Goal: Information Seeking & Learning: Learn about a topic

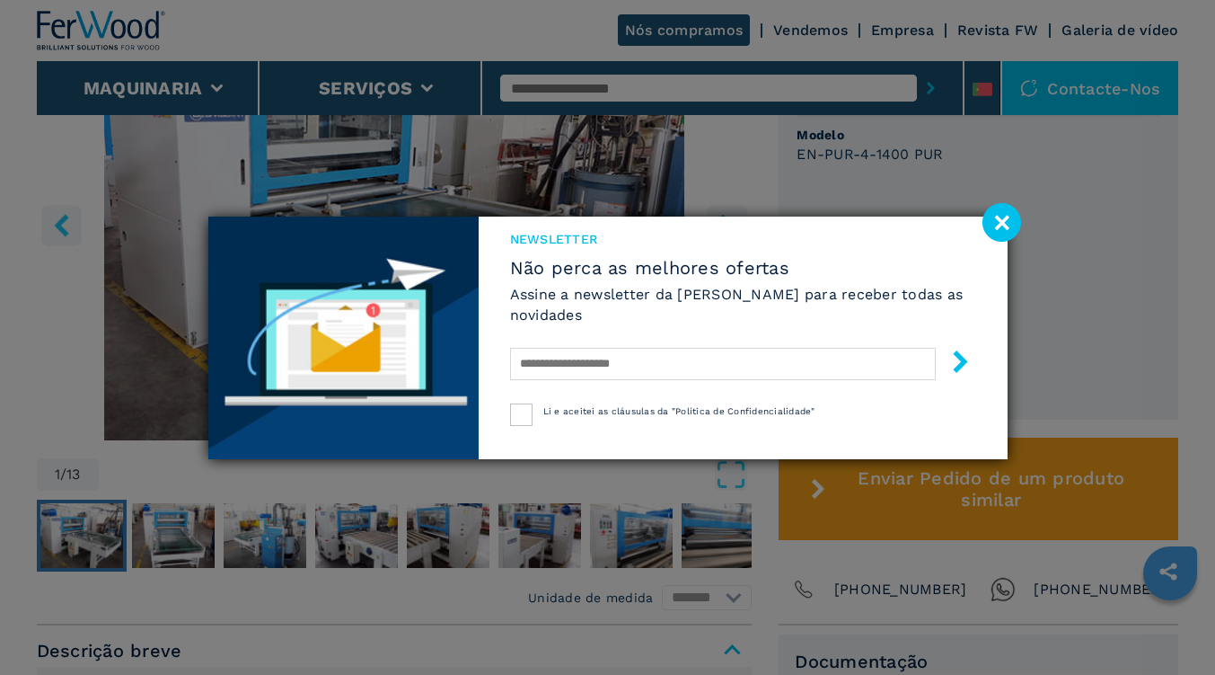
scroll to position [700, 0]
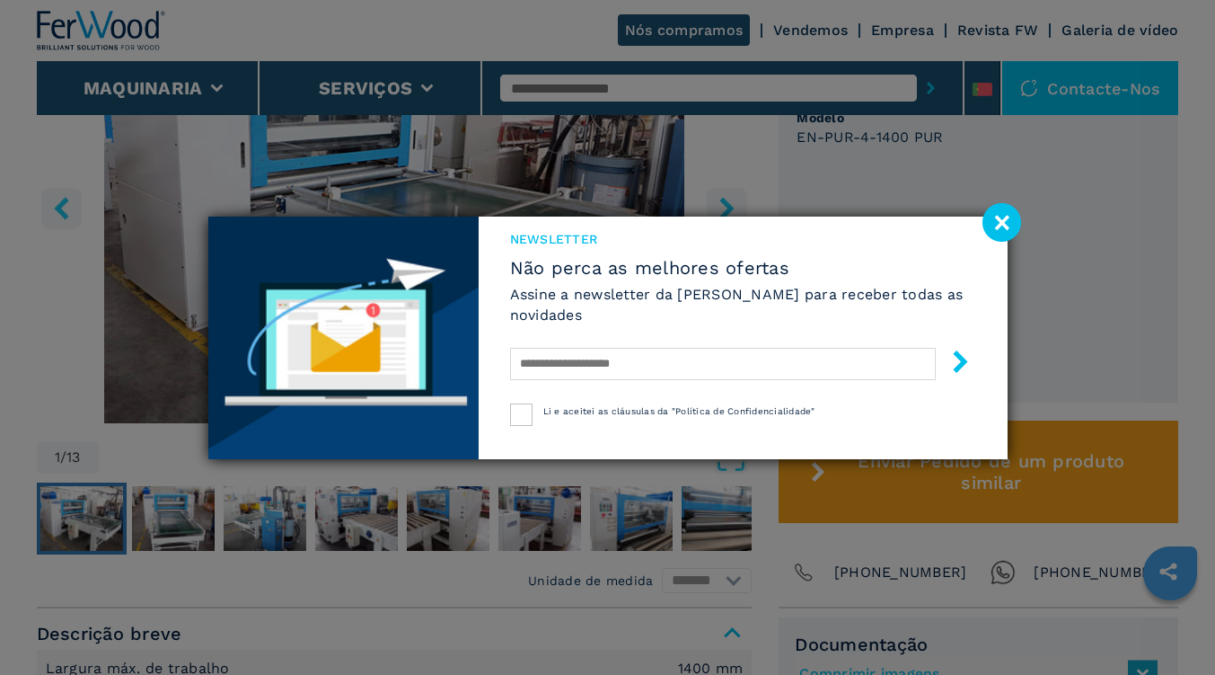
click at [1005, 214] on image at bounding box center [1002, 222] width 39 height 39
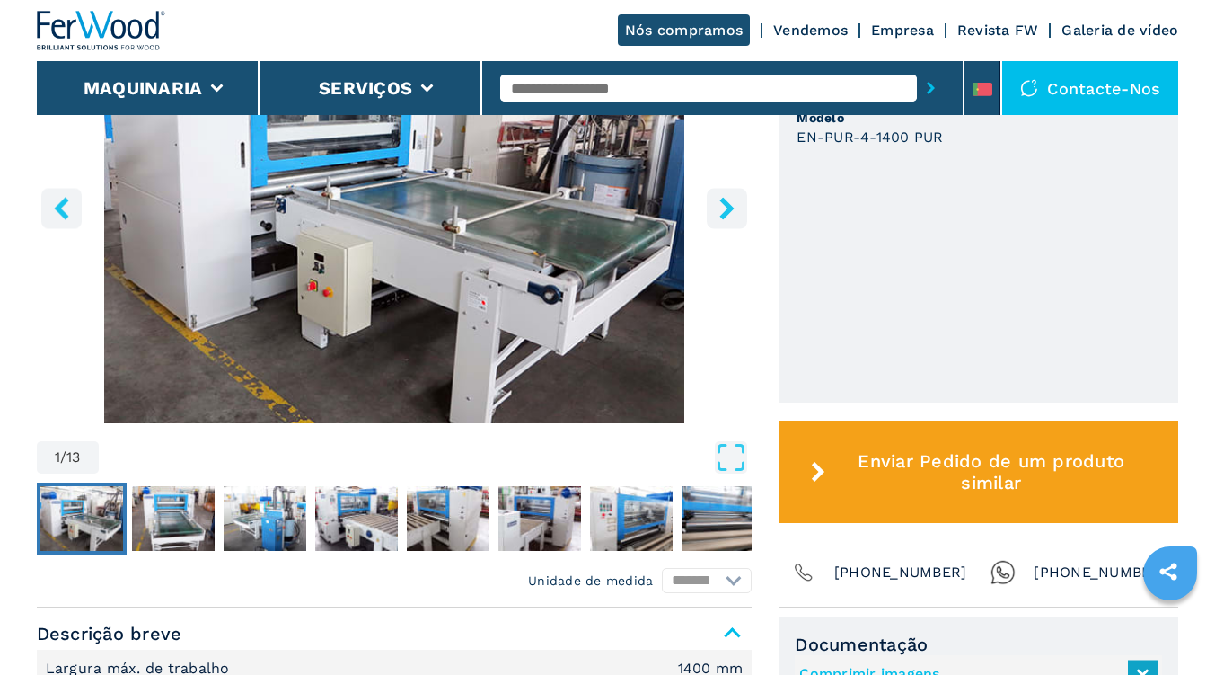
click at [725, 221] on button "right-button" at bounding box center [727, 208] width 40 height 40
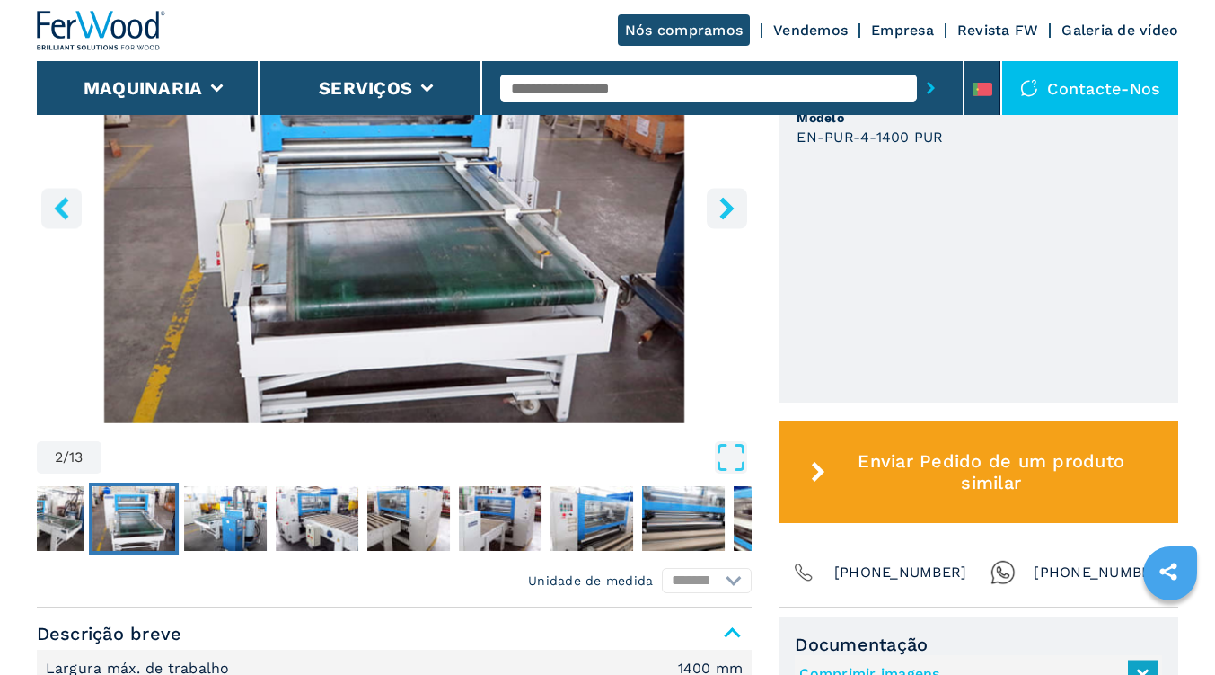
click at [725, 221] on button "right-button" at bounding box center [727, 208] width 40 height 40
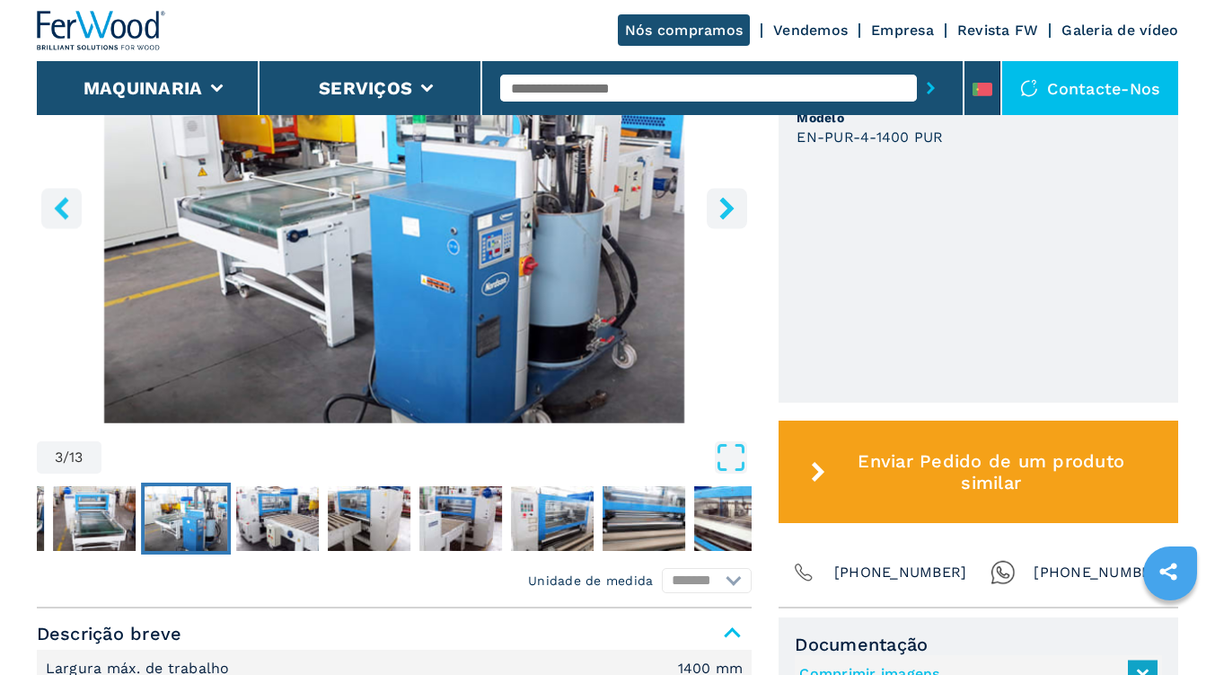
click at [725, 221] on button "right-button" at bounding box center [727, 208] width 40 height 40
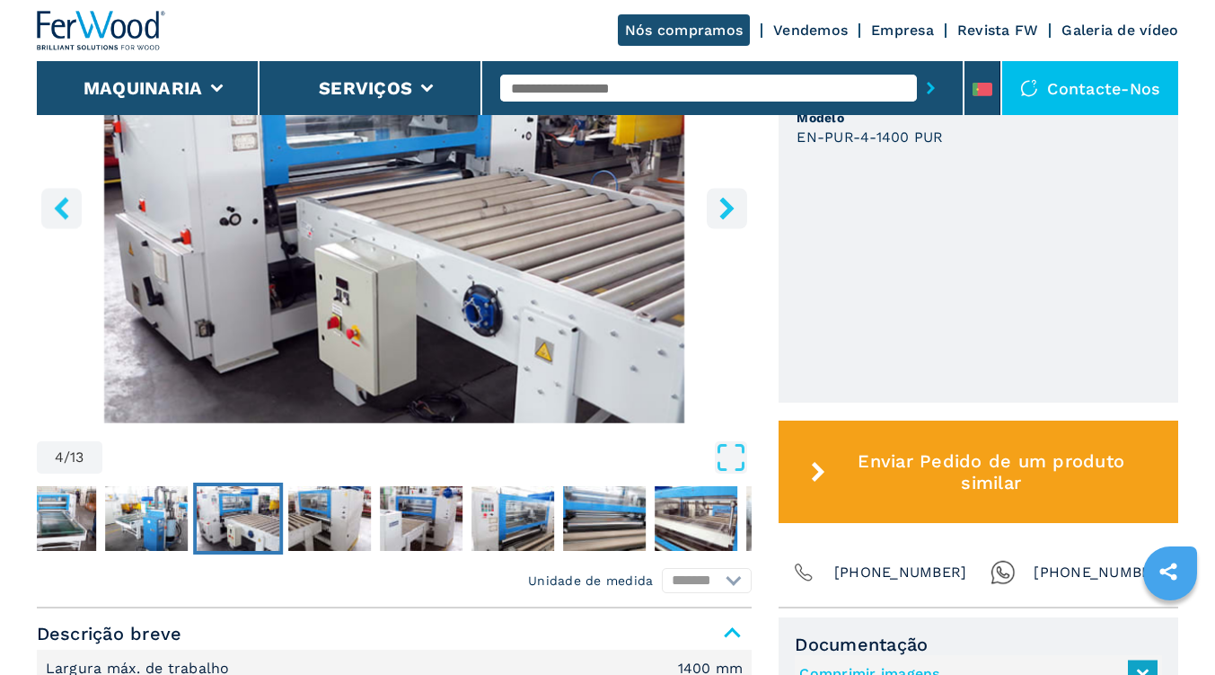
click at [725, 221] on button "right-button" at bounding box center [727, 208] width 40 height 40
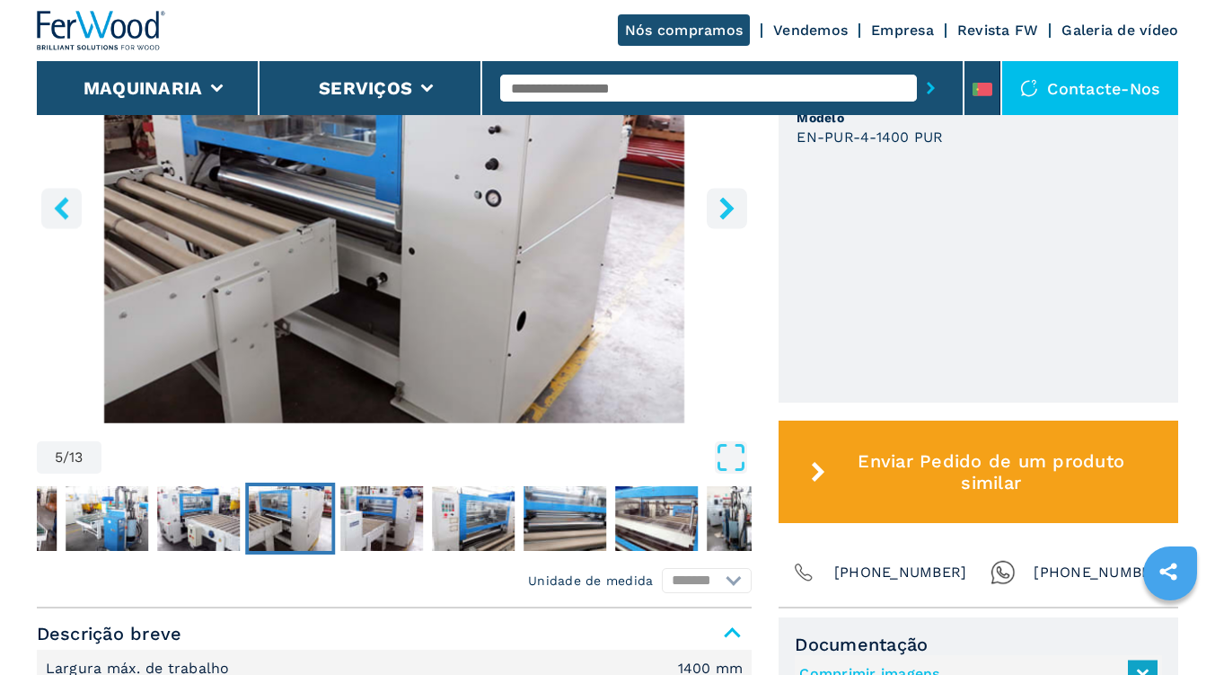
click at [725, 221] on button "right-button" at bounding box center [727, 208] width 40 height 40
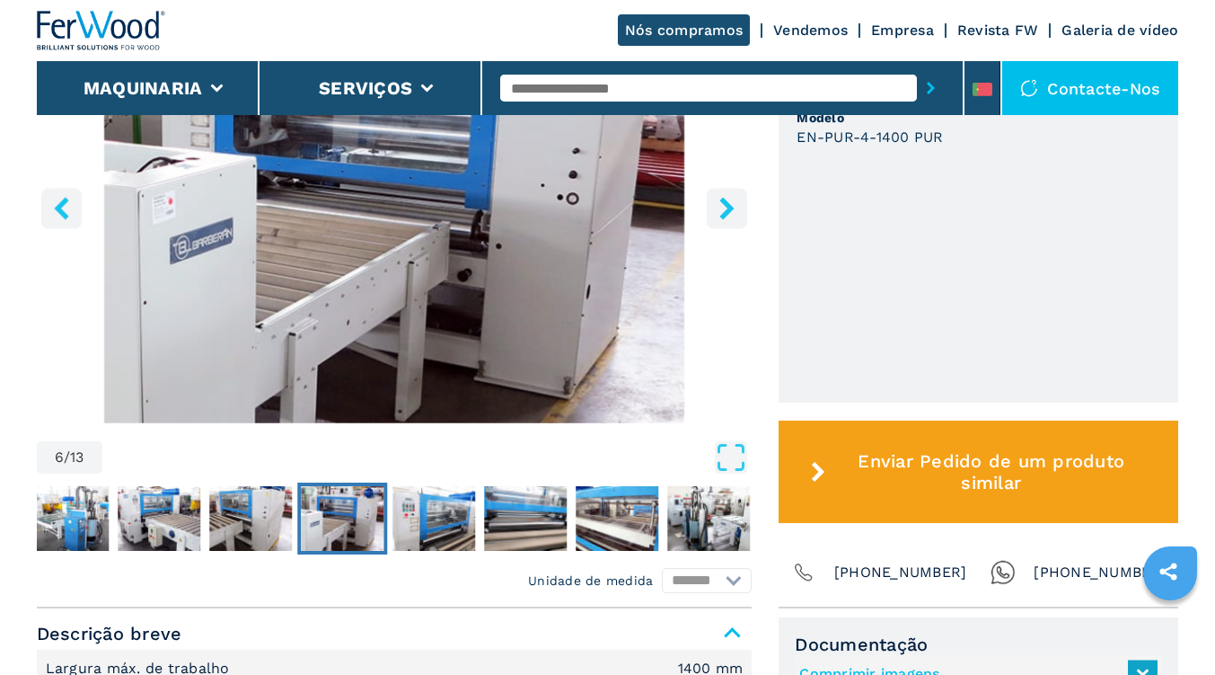
click at [725, 221] on button "right-button" at bounding box center [727, 208] width 40 height 40
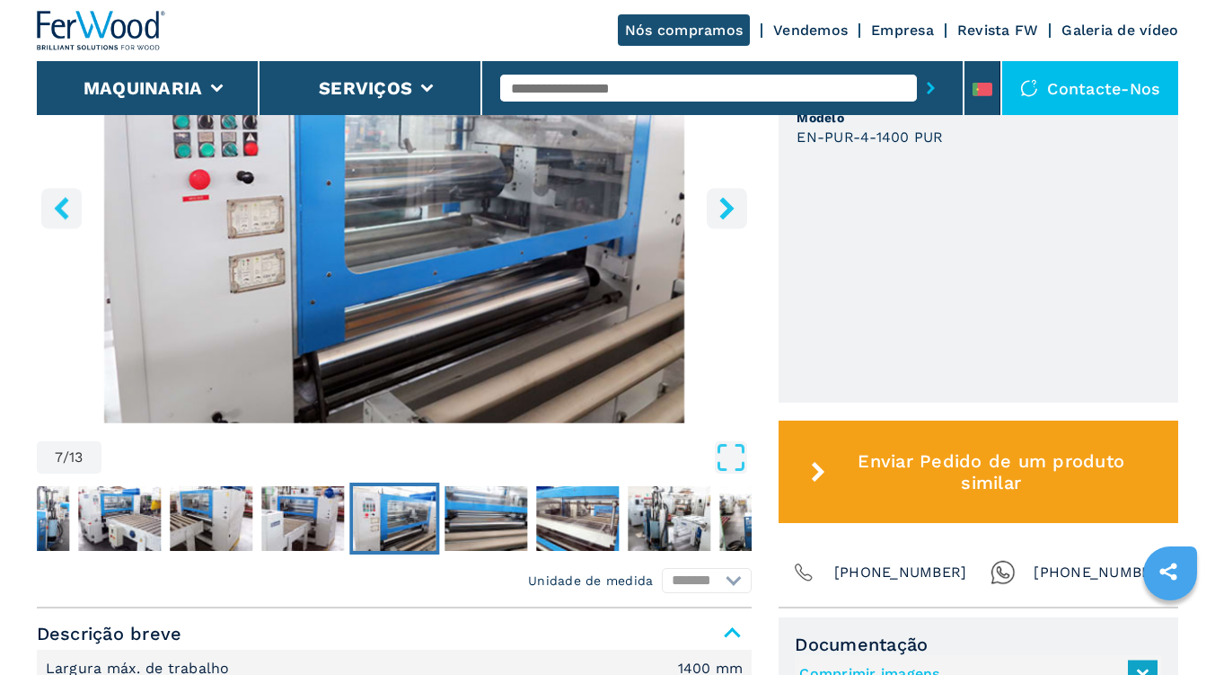
click at [725, 221] on button "right-button" at bounding box center [727, 208] width 40 height 40
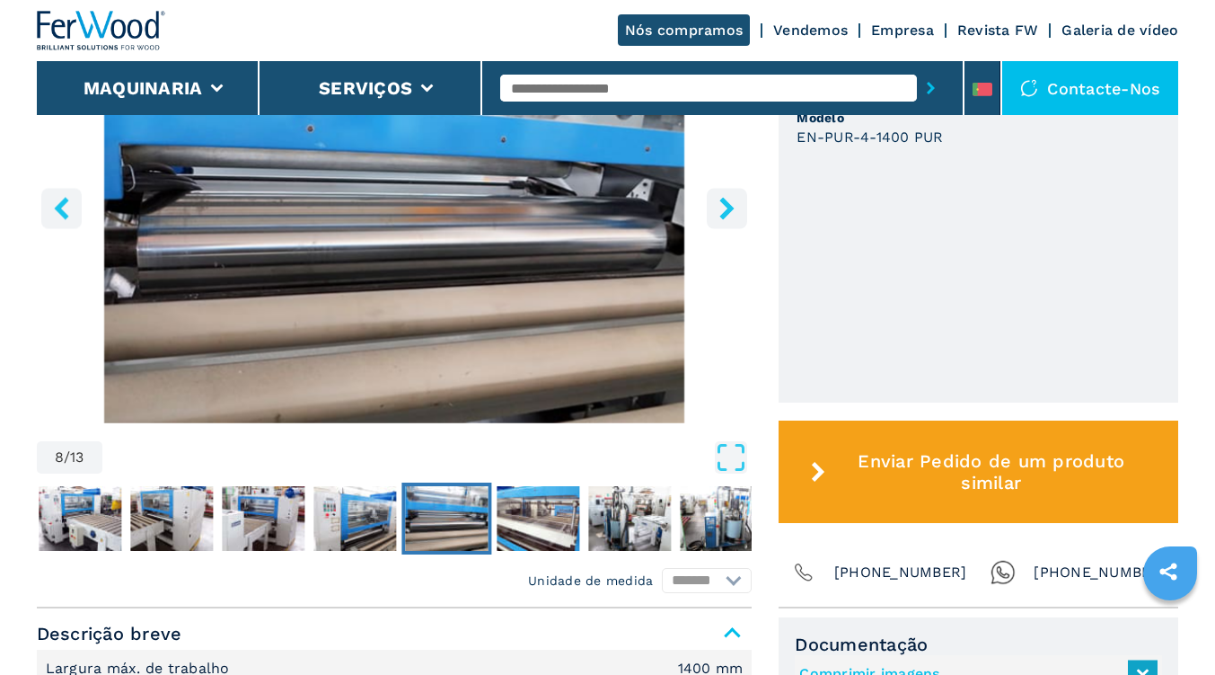
click at [725, 221] on button "right-button" at bounding box center [727, 208] width 40 height 40
